Goal: Information Seeking & Learning: Learn about a topic

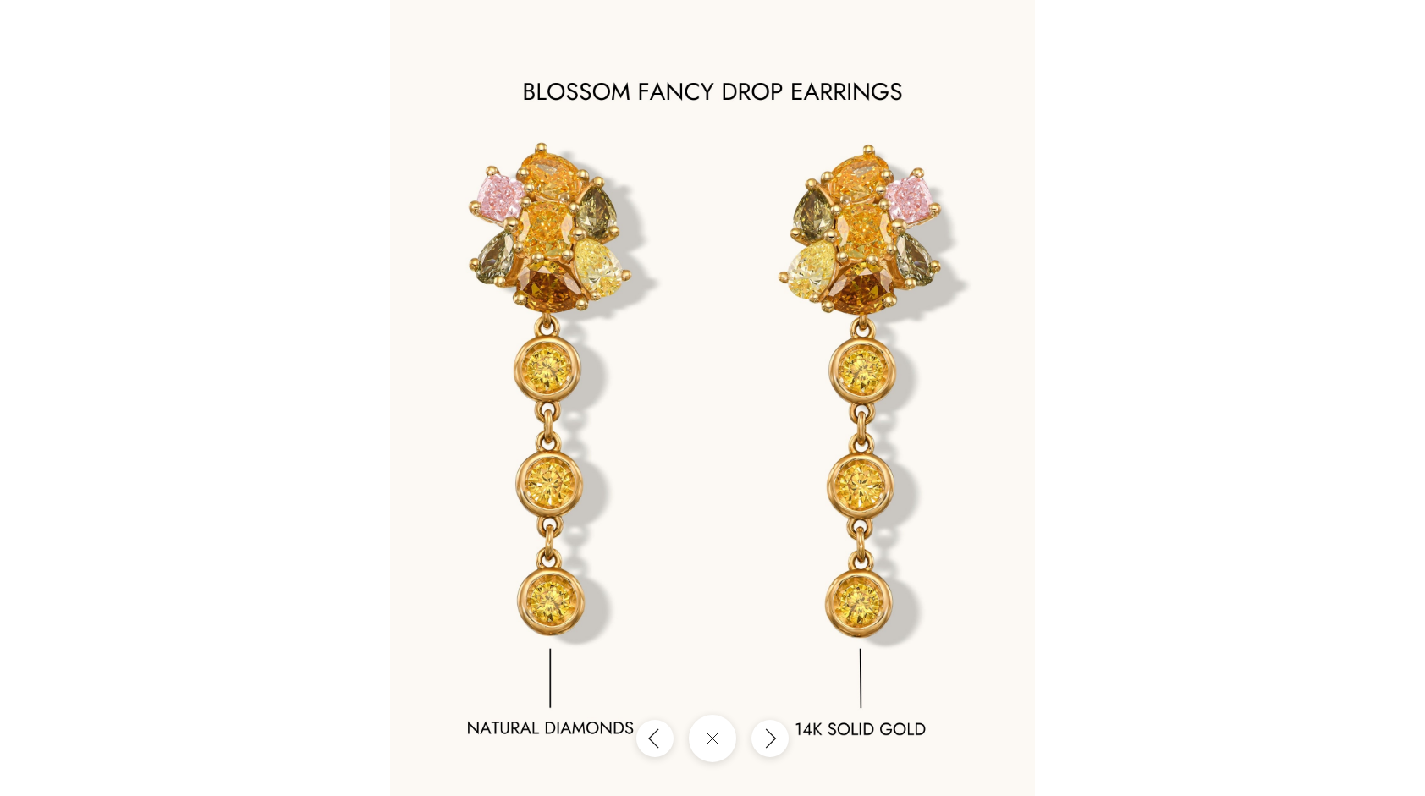
scroll to position [299, 0]
click at [240, 325] on div at bounding box center [712, 398] width 1425 height 796
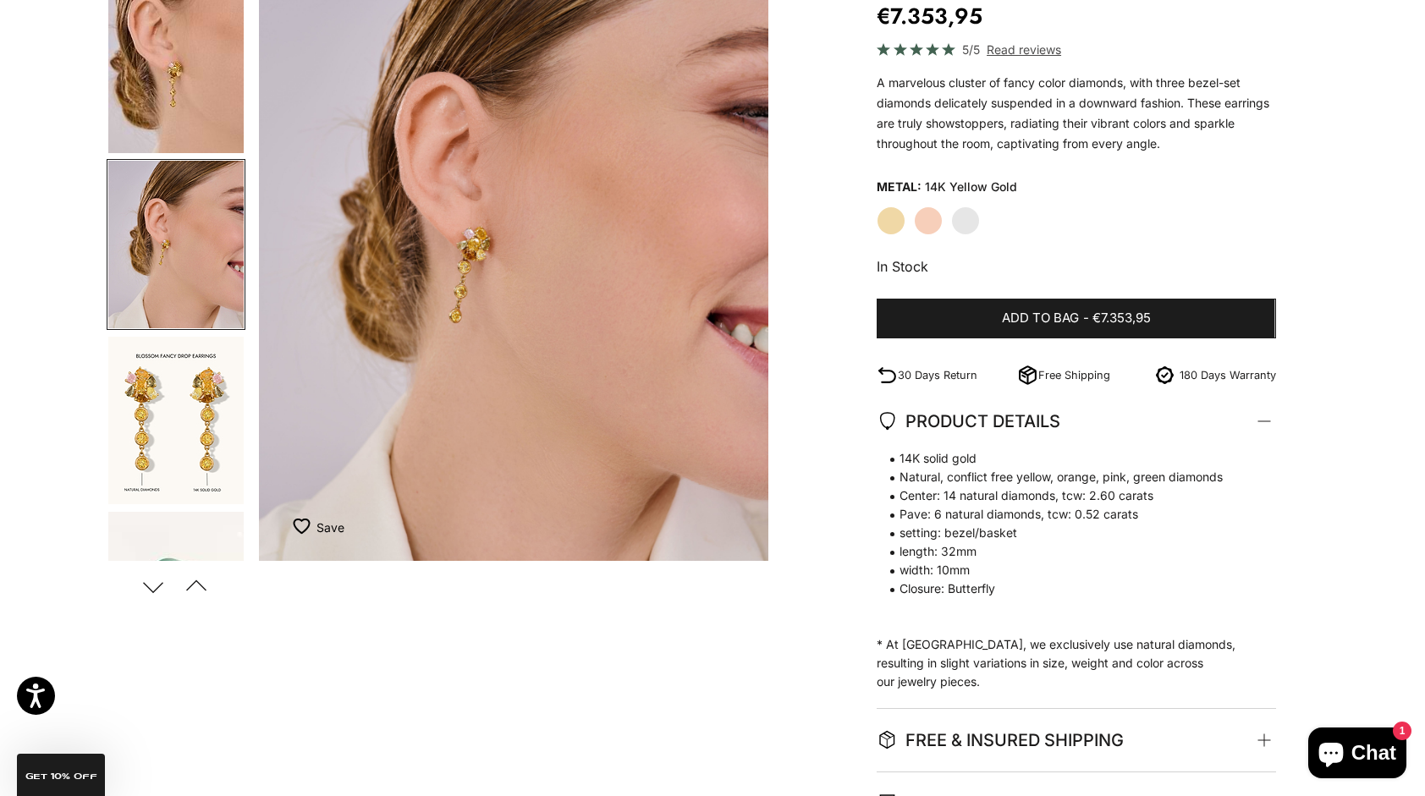
scroll to position [203, 0]
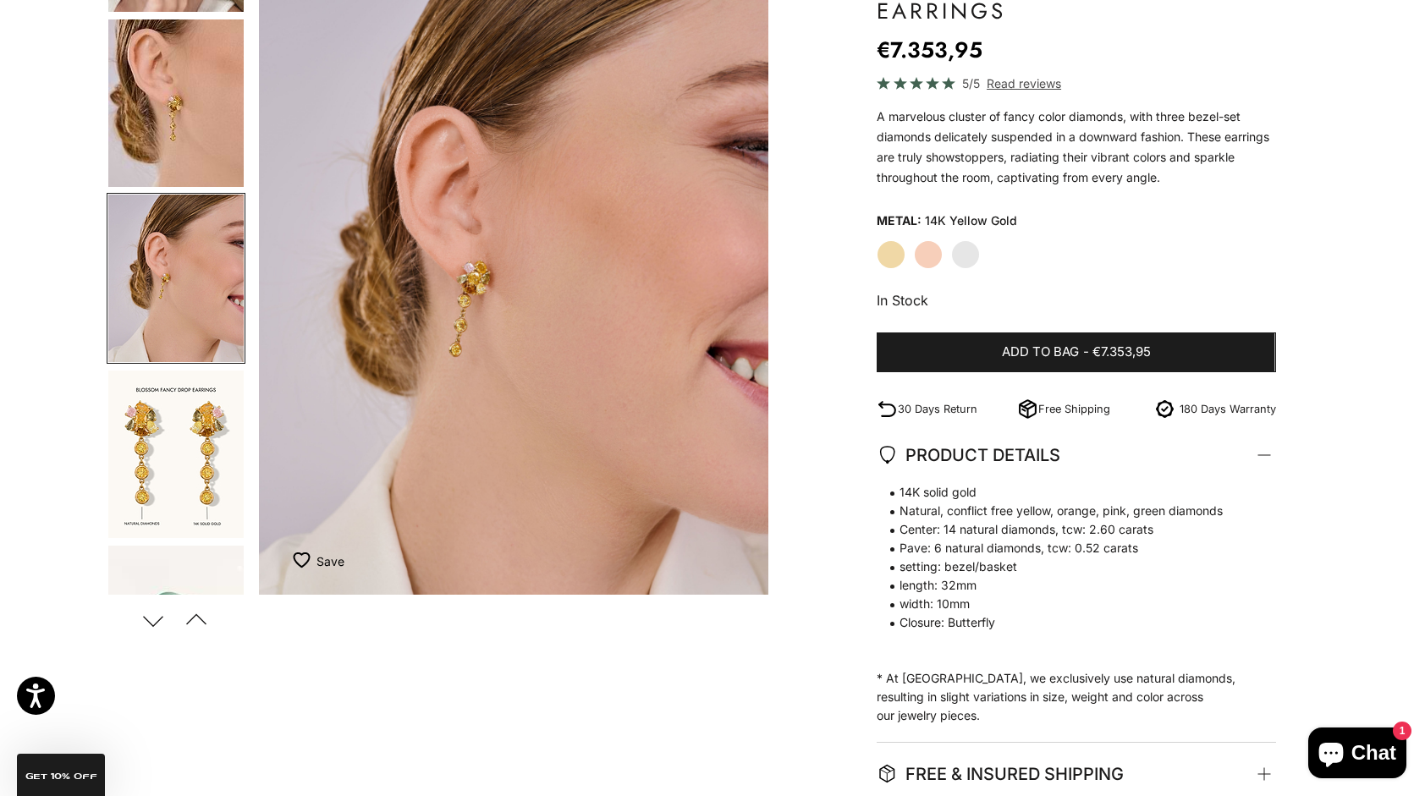
click at [987, 506] on span "Natural, conflict free yellow, orange, pink, green diamonds" at bounding box center [1068, 511] width 382 height 19
click at [987, 510] on span "Natural, conflict free yellow, orange, pink, green diamonds" at bounding box center [1068, 511] width 382 height 19
drag, startPoint x: 987, startPoint y: 510, endPoint x: 984, endPoint y: 555, distance: 45.8
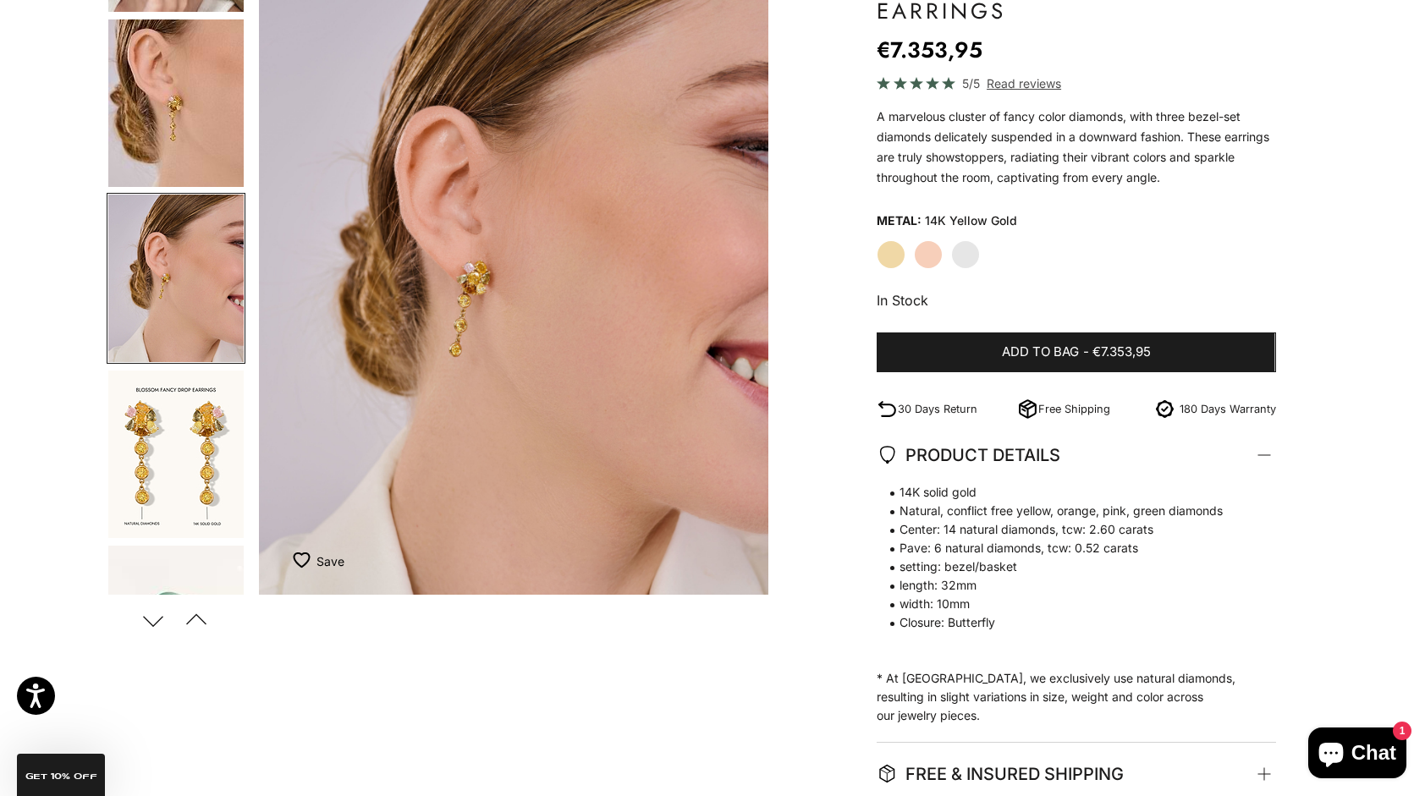
click at [984, 555] on span "Pave: 6 natural diamonds, tcw: 0.52 carats" at bounding box center [1068, 548] width 382 height 19
click at [983, 537] on span "Center: 14 natural diamonds, tcw: 2.60 carats" at bounding box center [1068, 530] width 382 height 19
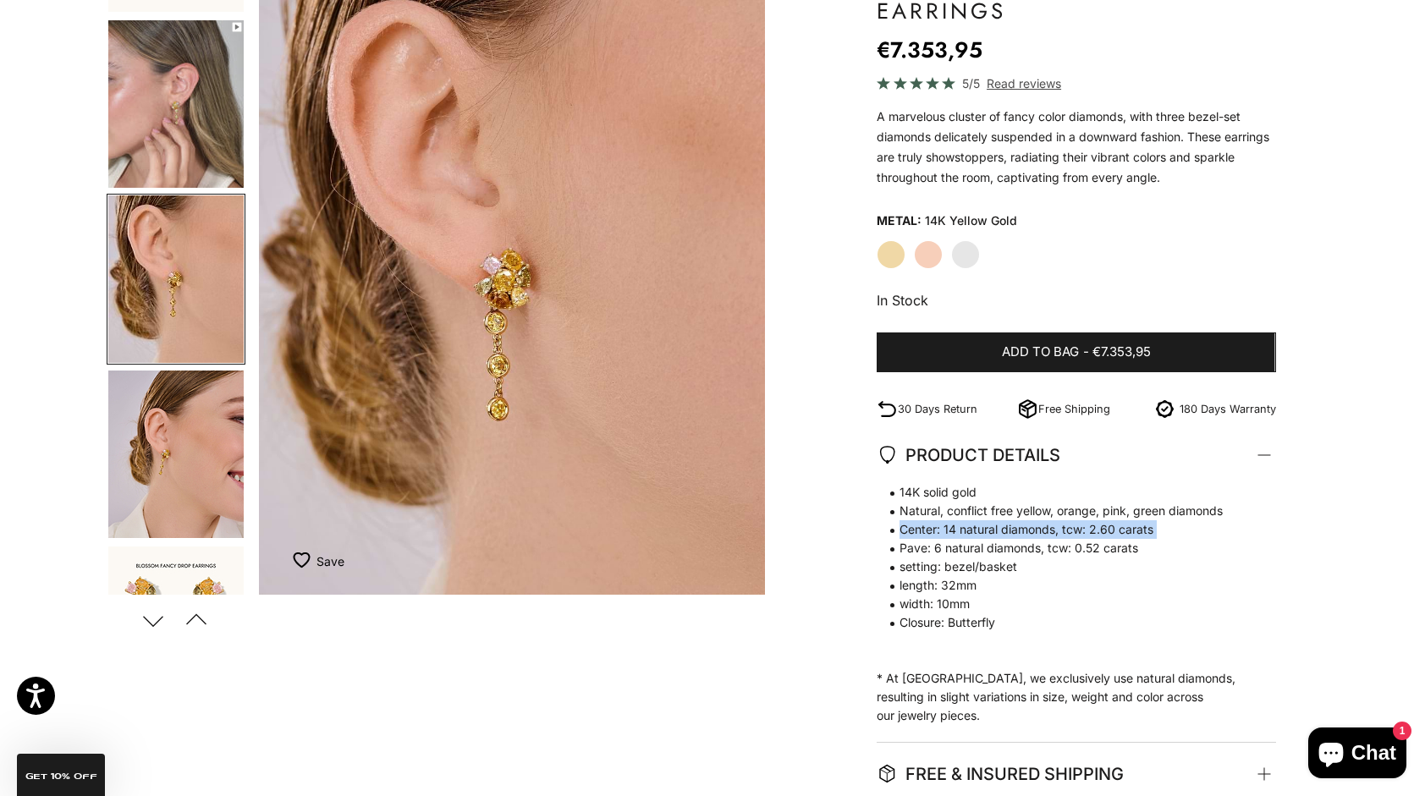
scroll to position [0, 1060]
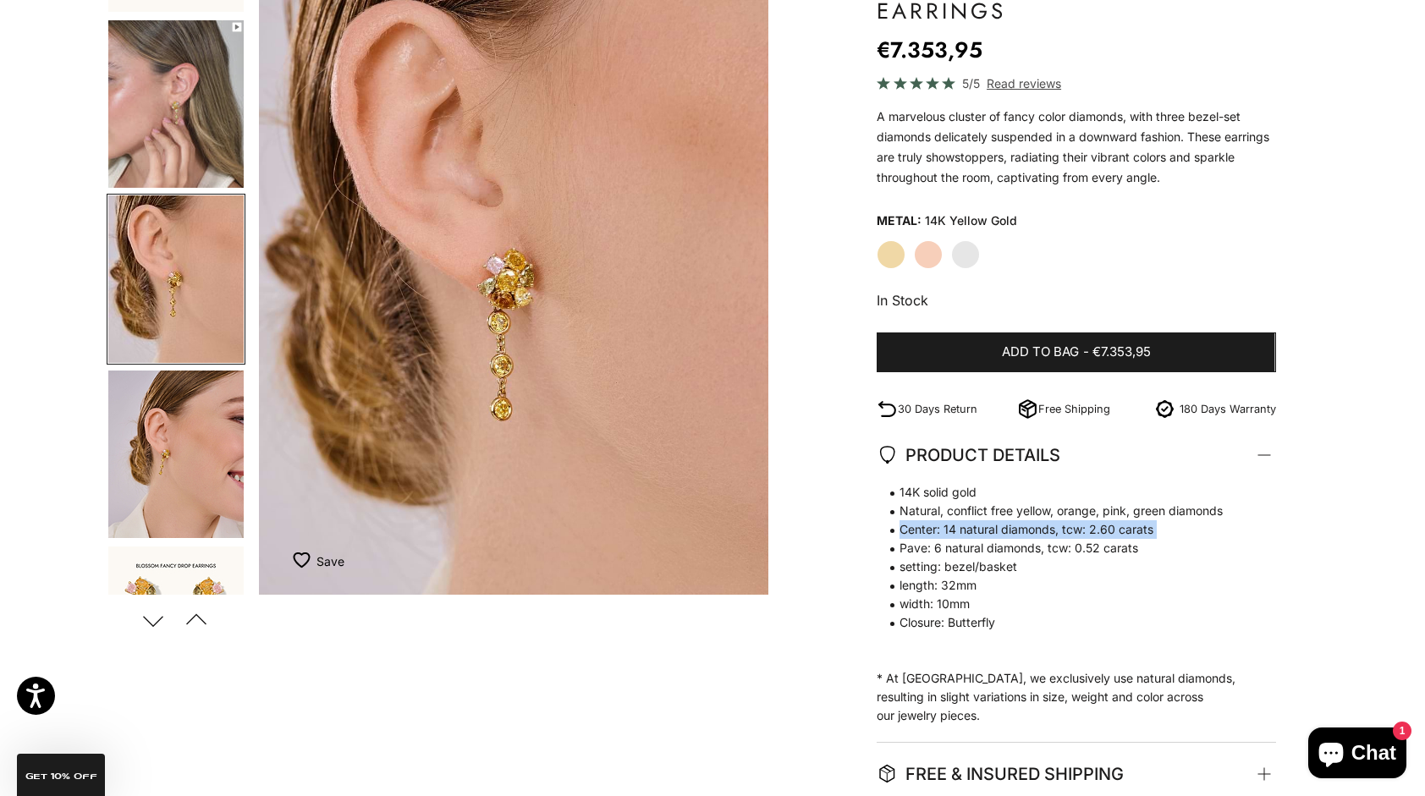
click at [164, 547] on button "Go to item 7" at bounding box center [176, 630] width 139 height 171
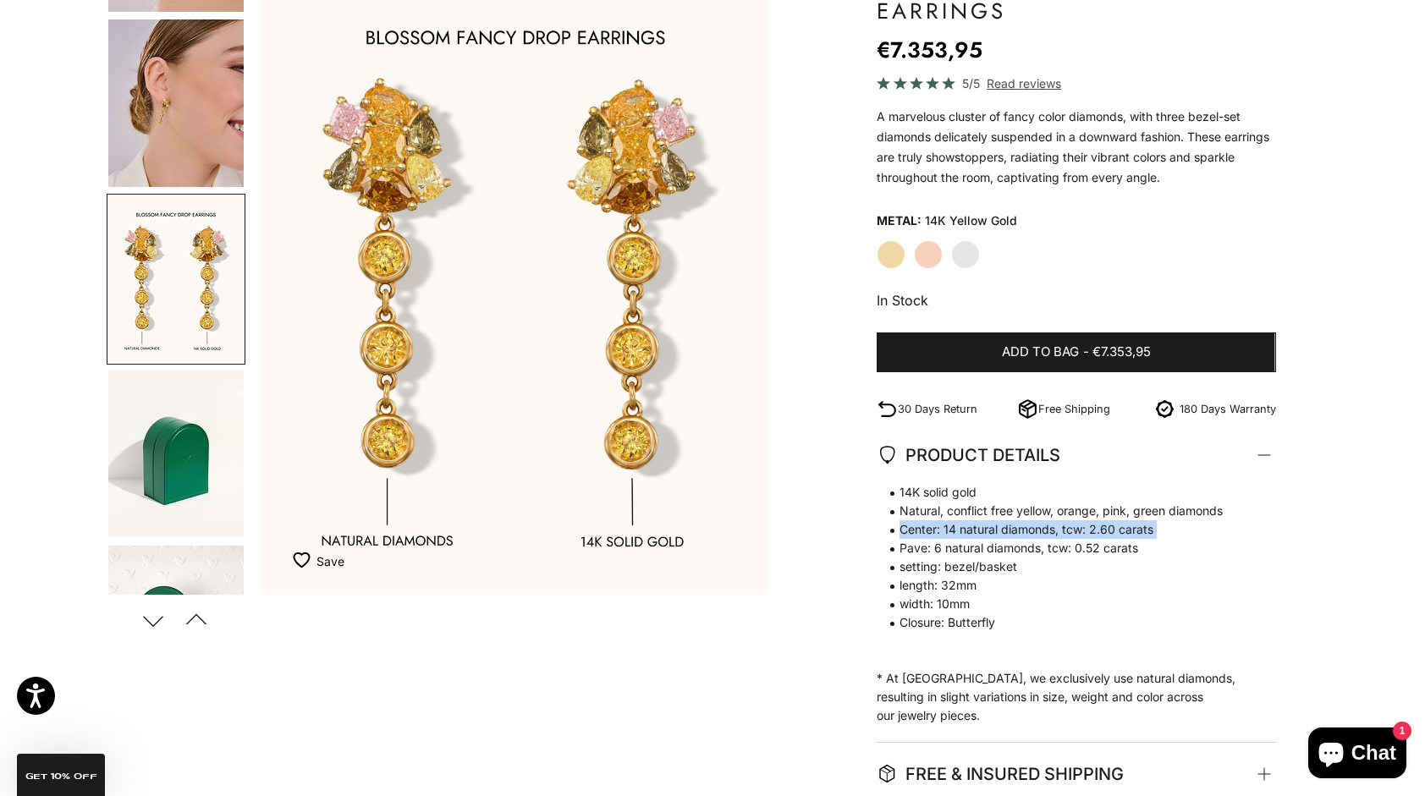
scroll to position [0, 2119]
click at [190, 91] on img "Go to item 6" at bounding box center [175, 103] width 135 height 168
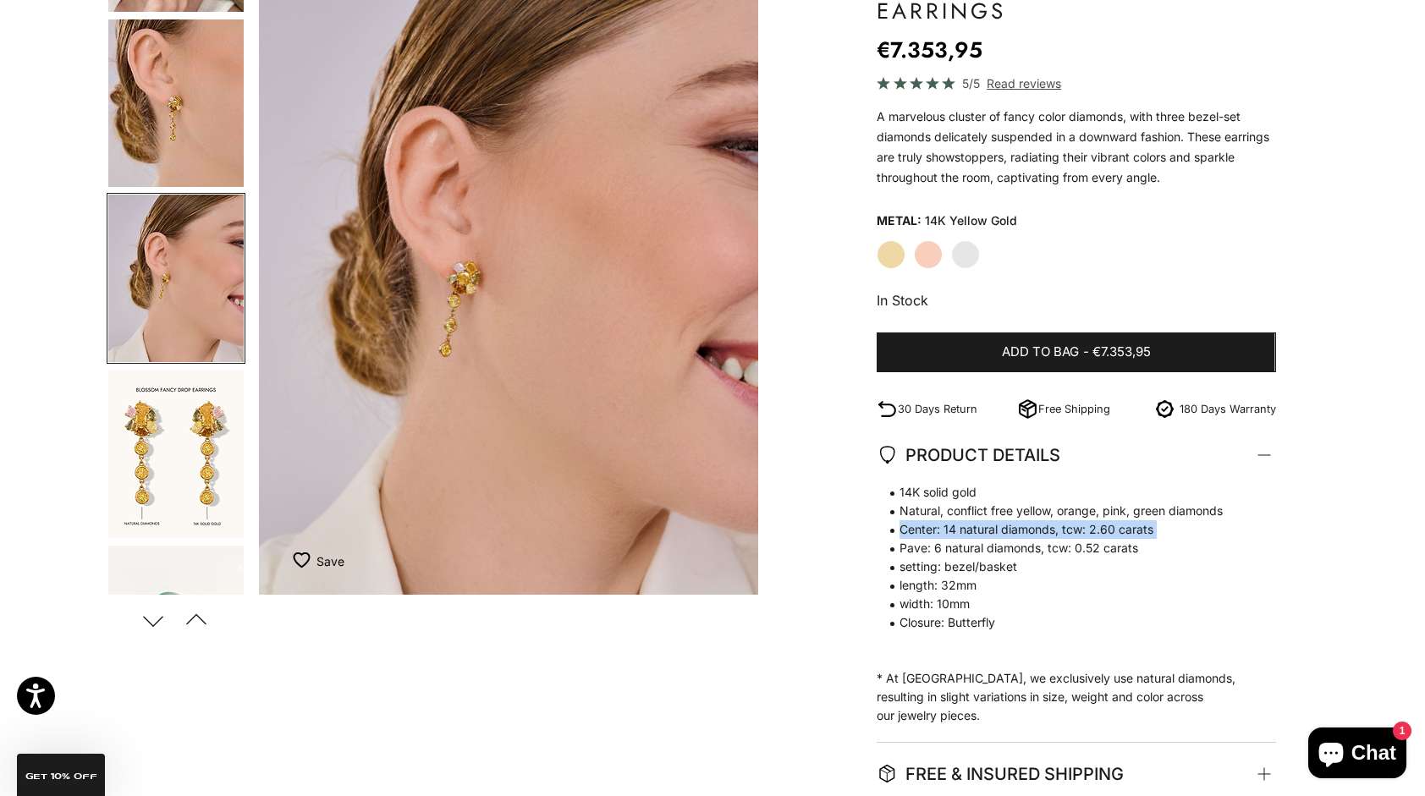
scroll to position [0, 1590]
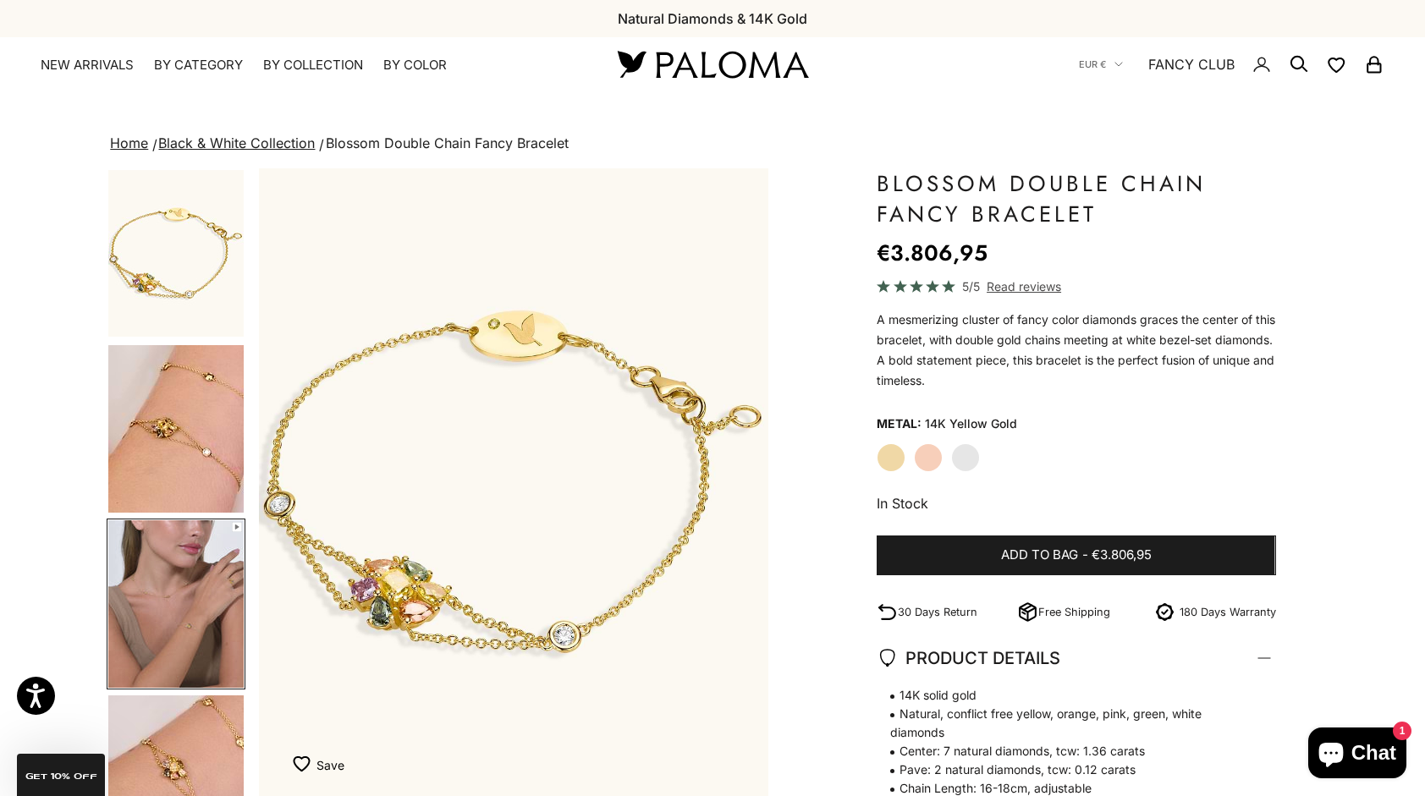
scroll to position [122, 0]
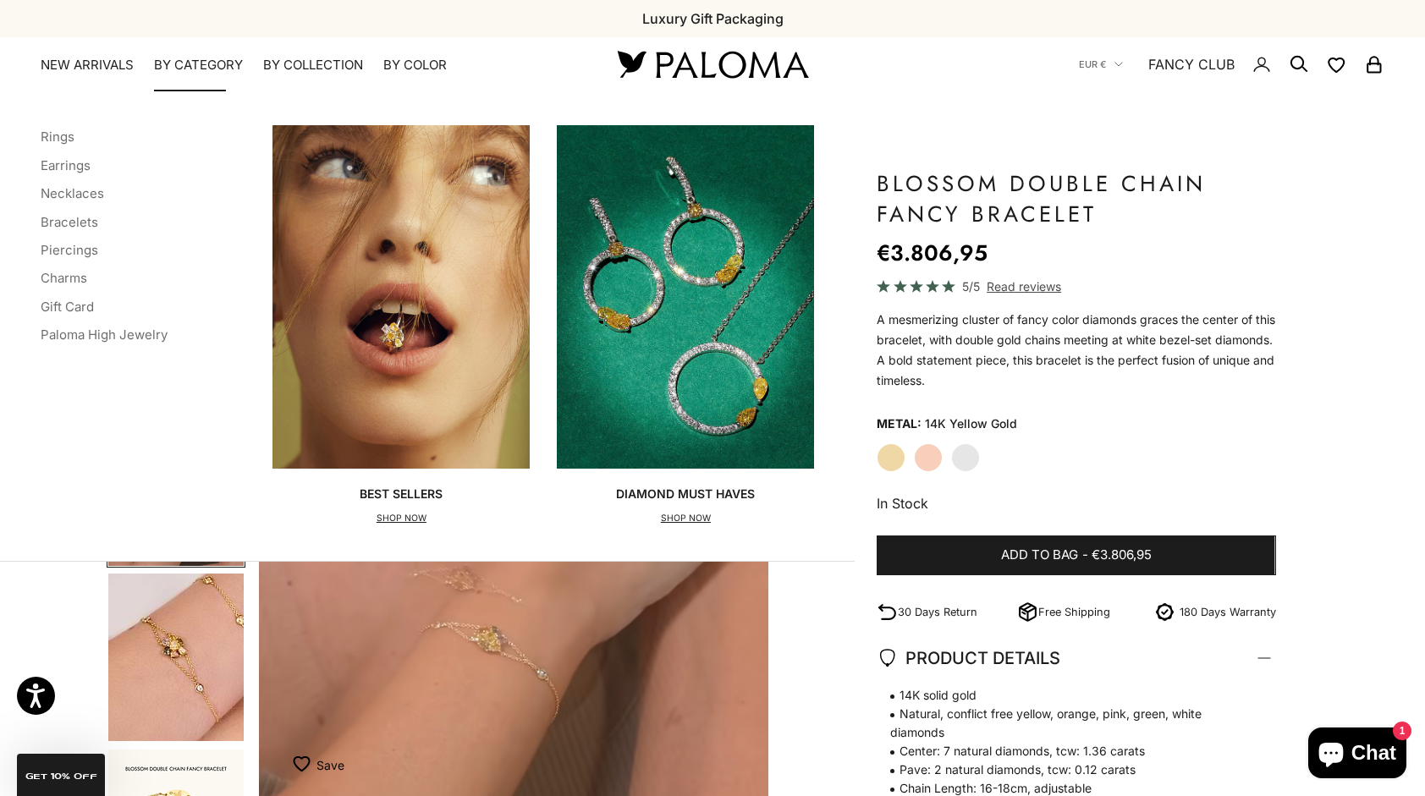
click at [86, 202] on li "Necklaces" at bounding box center [104, 193] width 127 height 22
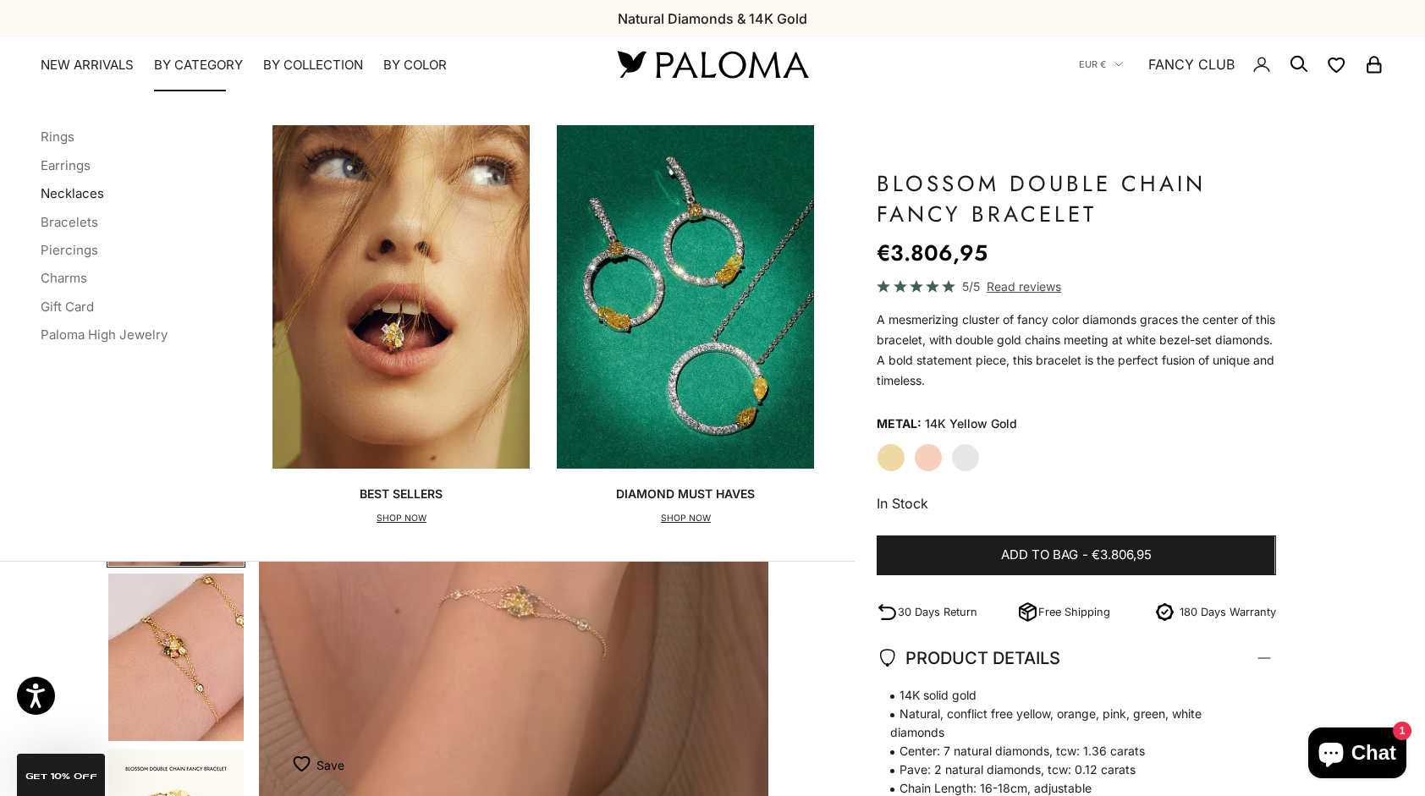
click at [86, 189] on link "Necklaces" at bounding box center [72, 193] width 63 height 16
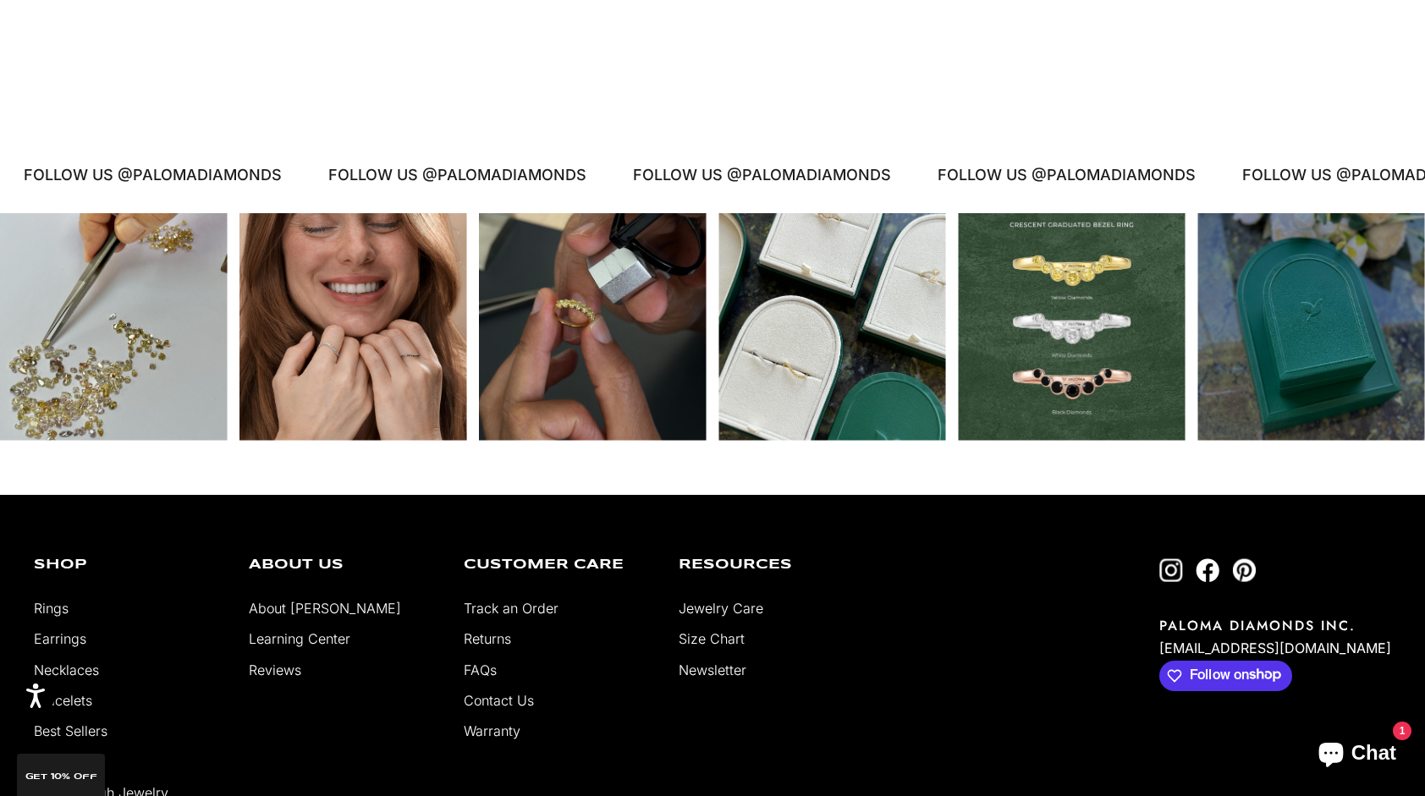
scroll to position [2979, 0]
